Goal: Information Seeking & Learning: Learn about a topic

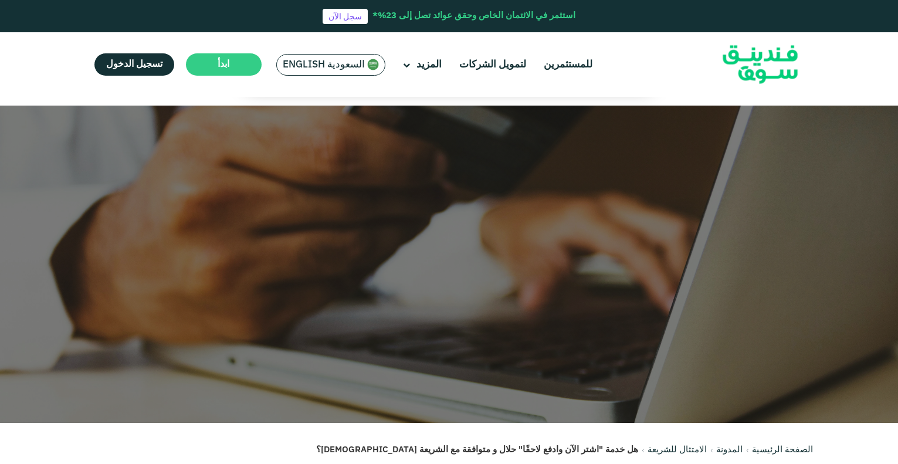
scroll to position [1829, 0]
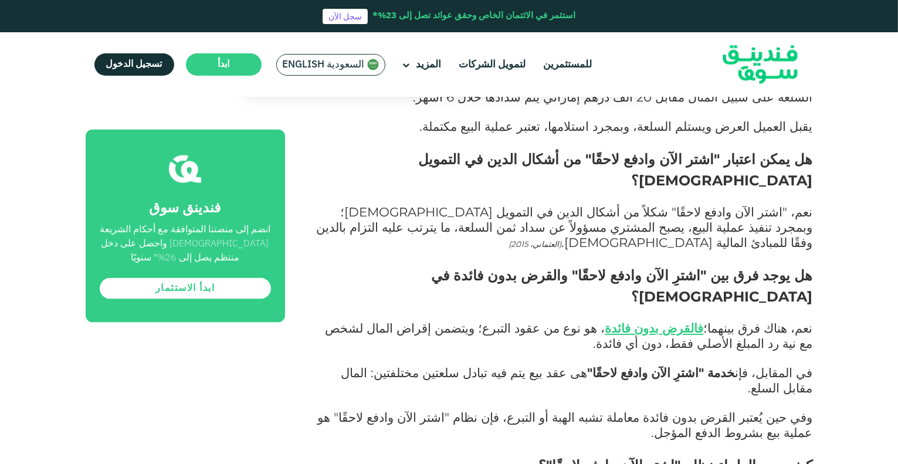
drag, startPoint x: 0, startPoint y: 0, endPoint x: 622, endPoint y: 316, distance: 697.4
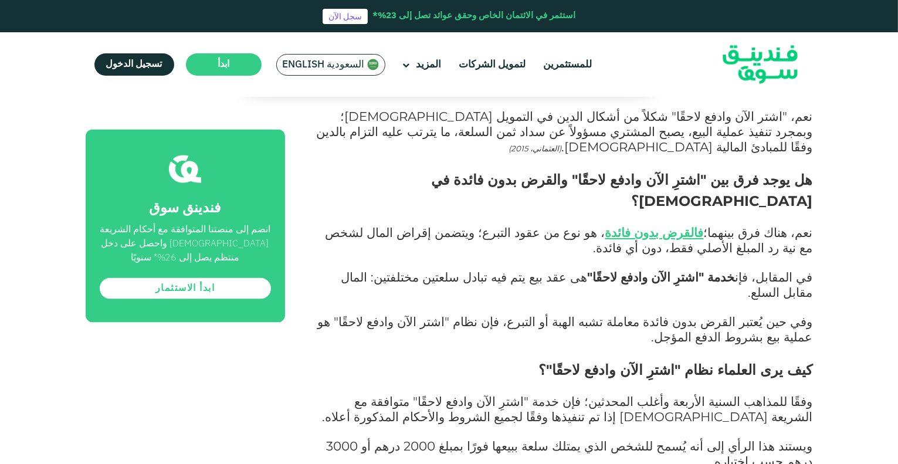
scroll to position [1829, 0]
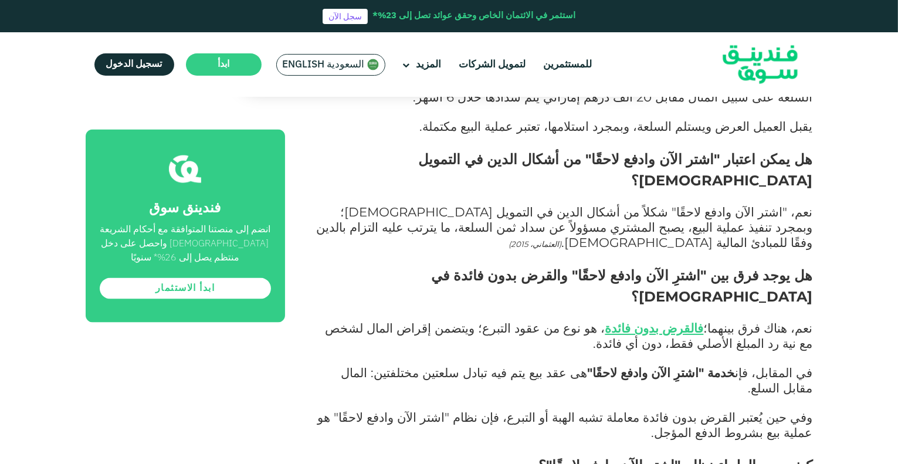
click at [568, 409] on span "وفي حين يُعتبر القرض بدون فائدة معاملة تشبه الهبة أو التبرع، فإن نظام "اشتر الآ…" at bounding box center [565, 424] width 495 height 31
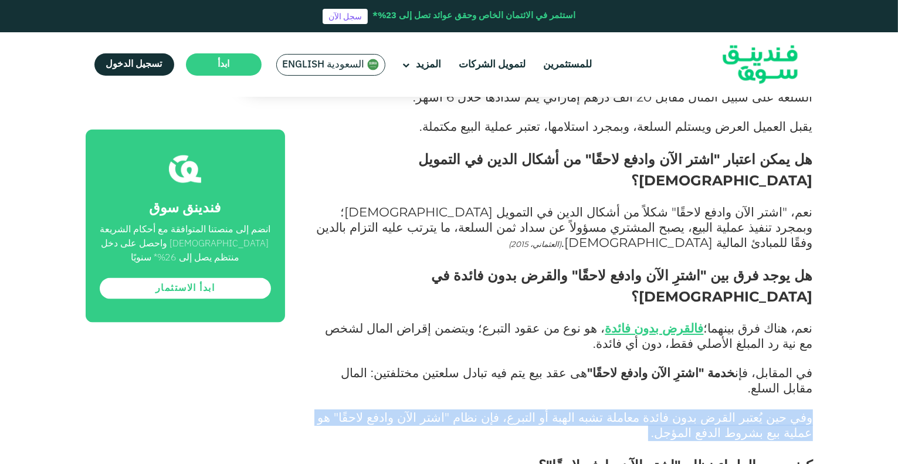
click at [568, 409] on span "وفي حين يُعتبر القرض بدون فائدة معاملة تشبه الهبة أو التبرع، فإن نظام "اشتر الآ…" at bounding box center [565, 424] width 495 height 31
